Goal: Find specific page/section: Find specific page/section

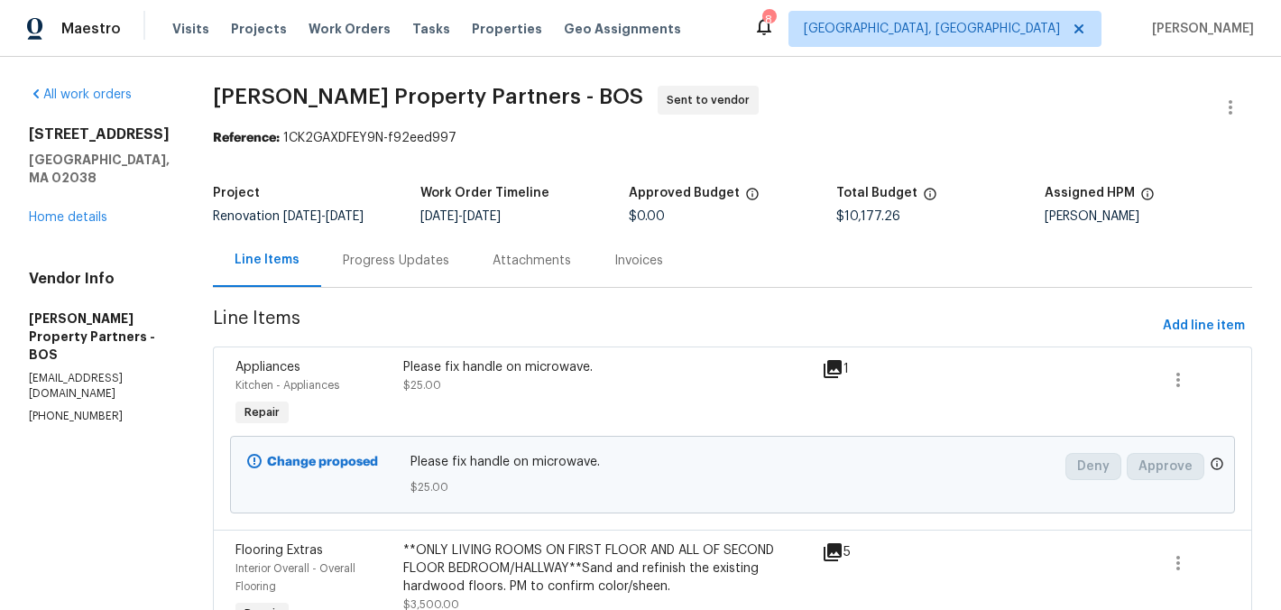
click at [69, 188] on div "[STREET_ADDRESS] Home details" at bounding box center [99, 175] width 141 height 101
click at [69, 211] on link "Home details" at bounding box center [68, 217] width 78 height 13
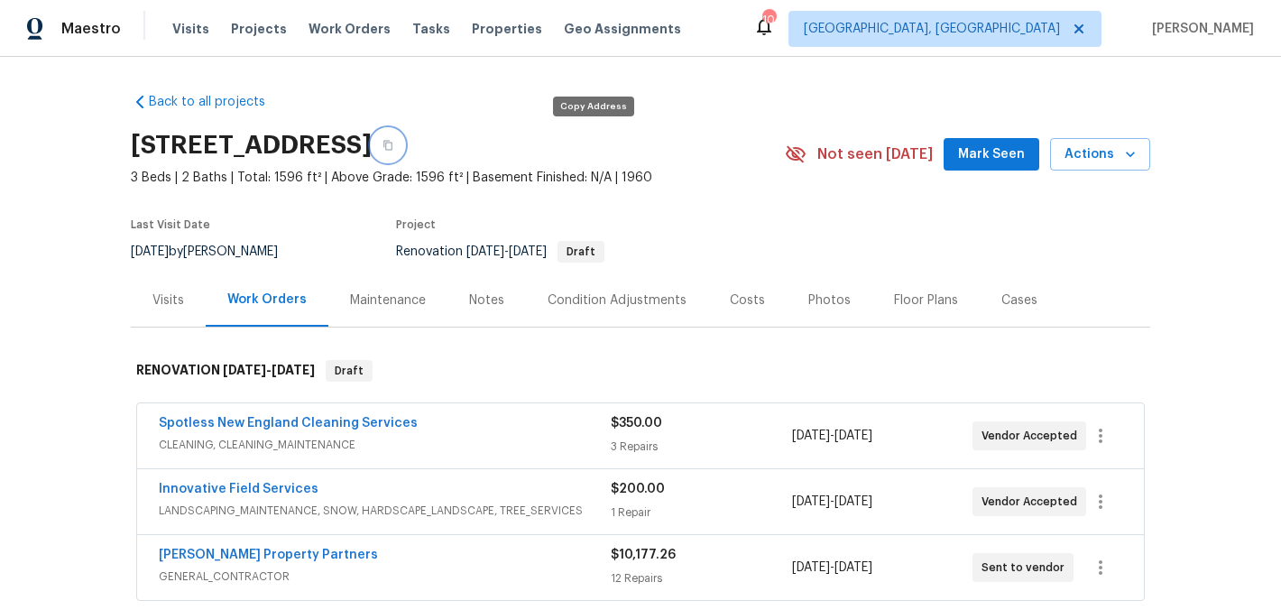
click at [392, 144] on icon "button" at bounding box center [387, 146] width 9 height 10
click at [894, 294] on div "Floor Plans" at bounding box center [926, 300] width 64 height 18
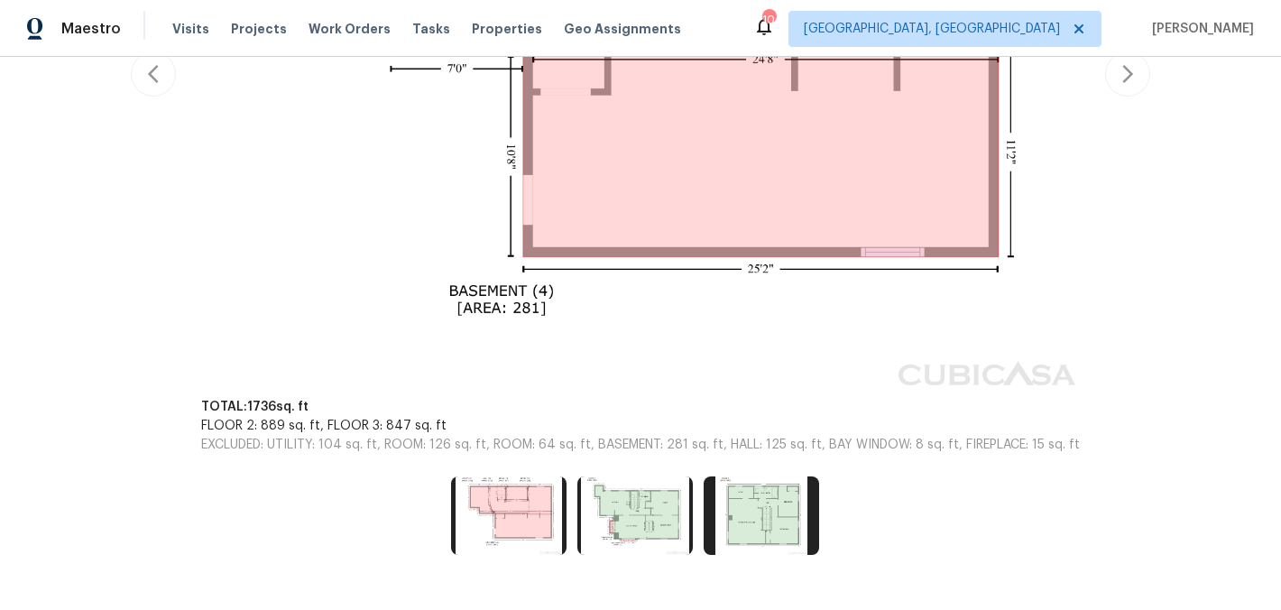
scroll to position [712, 0]
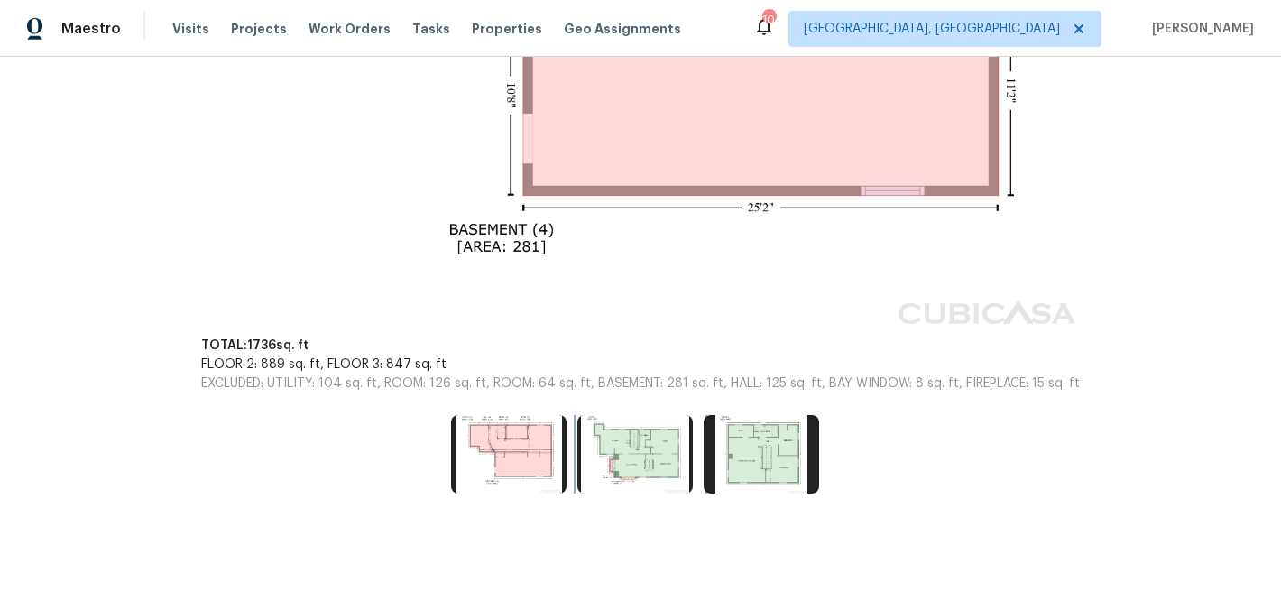
click at [646, 436] on img at bounding box center [634, 454] width 115 height 78
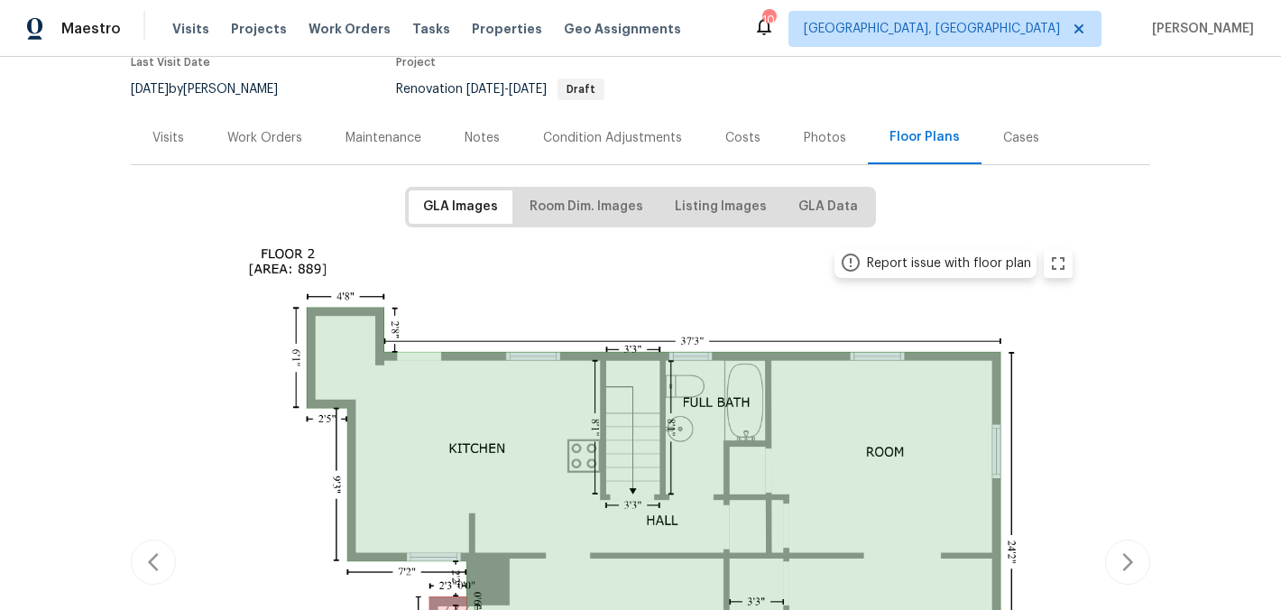
scroll to position [0, 0]
